Goal: Task Accomplishment & Management: Manage account settings

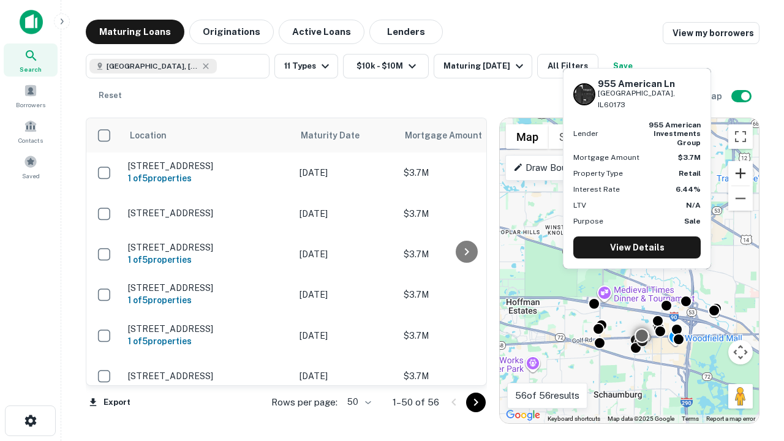
click at [741, 173] on button "Zoom in" at bounding box center [740, 173] width 25 height 25
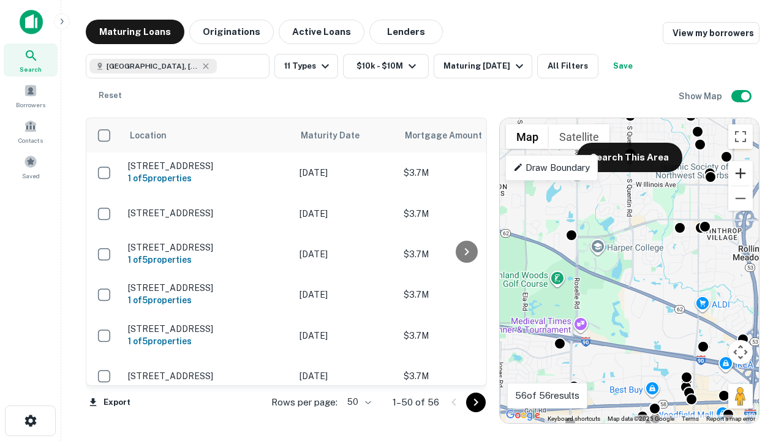
click at [741, 173] on button "Zoom in" at bounding box center [740, 173] width 25 height 25
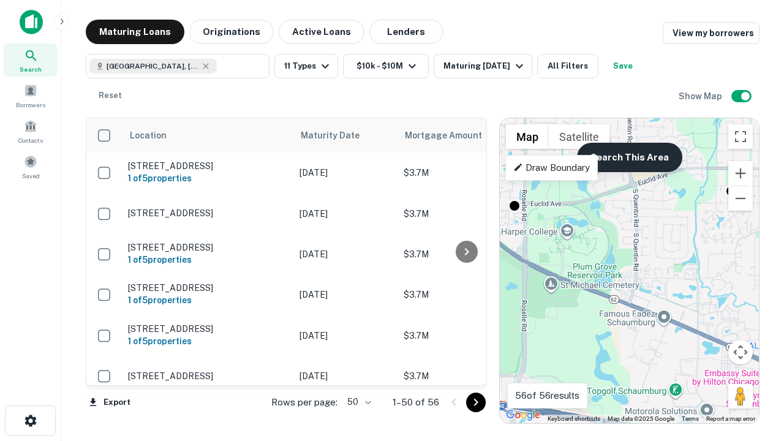
click at [629, 157] on button "Search This Area" at bounding box center [629, 157] width 105 height 29
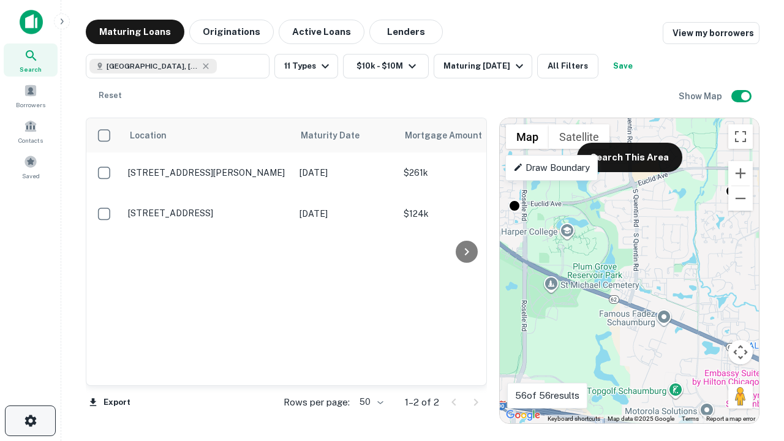
click at [30, 421] on icon "button" at bounding box center [30, 420] width 15 height 15
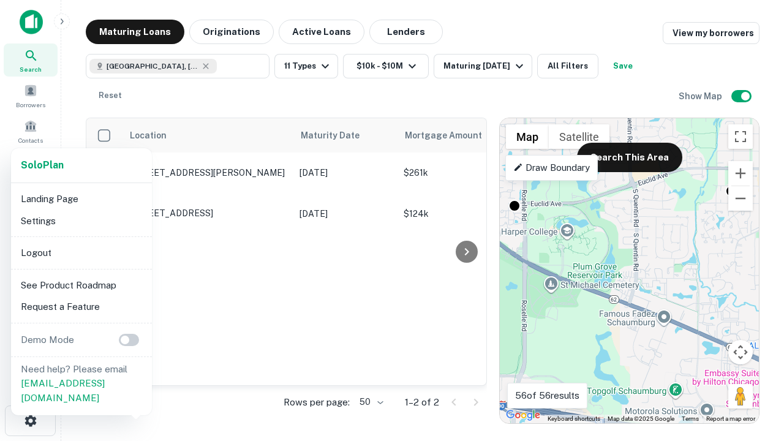
click at [81, 252] on li "Logout" at bounding box center [81, 253] width 131 height 22
